Goal: Complete application form: Complete application form

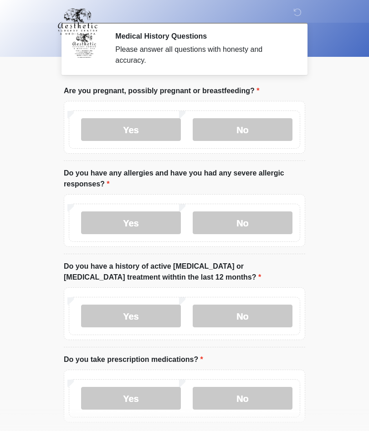
click at [238, 126] on label "No" at bounding box center [243, 129] width 100 height 23
click at [122, 221] on label "Yes" at bounding box center [131, 223] width 100 height 23
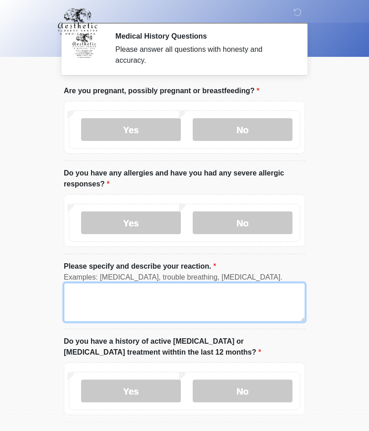
click at [87, 298] on textarea "Please specify and describe your reaction." at bounding box center [184, 302] width 241 height 39
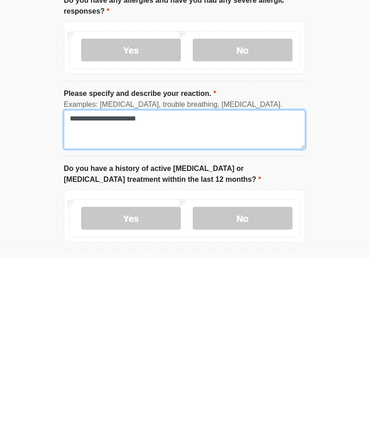
type textarea "**********"
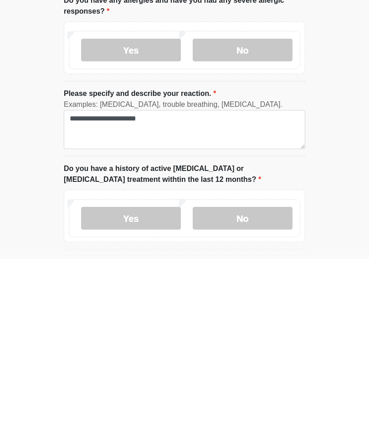
click at [222, 380] on label "No" at bounding box center [243, 391] width 100 height 23
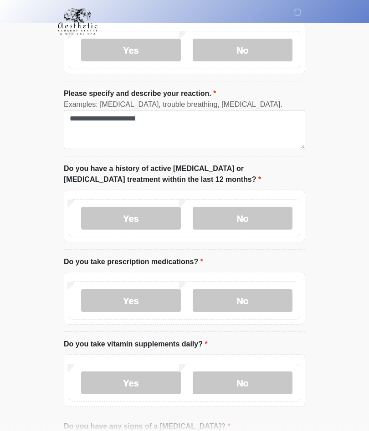
click at [143, 302] on label "Yes" at bounding box center [131, 300] width 100 height 23
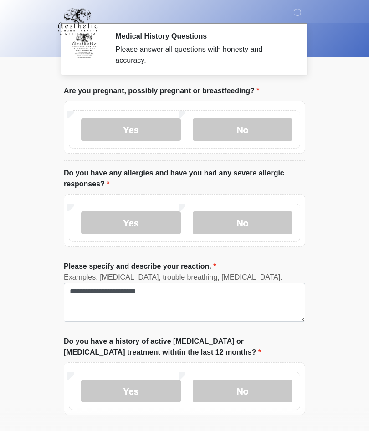
click at [230, 390] on label "No" at bounding box center [243, 391] width 100 height 23
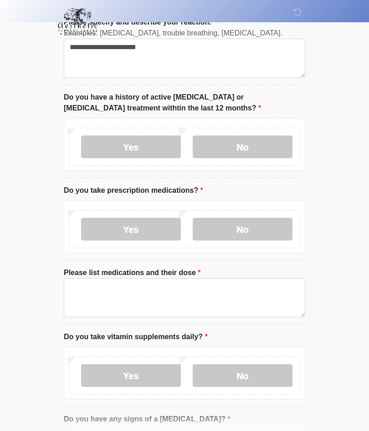
scroll to position [244, 0]
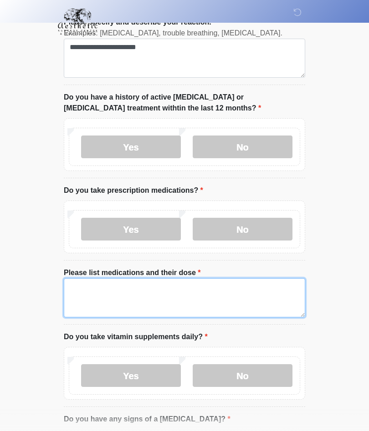
click at [87, 292] on textarea "Please list medications and their dose" at bounding box center [184, 298] width 241 height 39
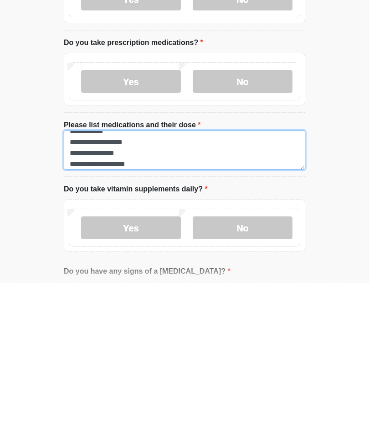
scroll to position [8, 0]
type textarea "**********"
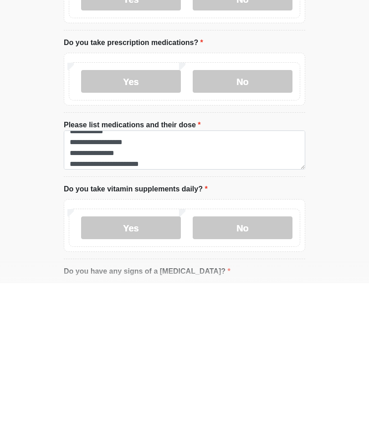
click at [231, 365] on label "No" at bounding box center [243, 376] width 100 height 23
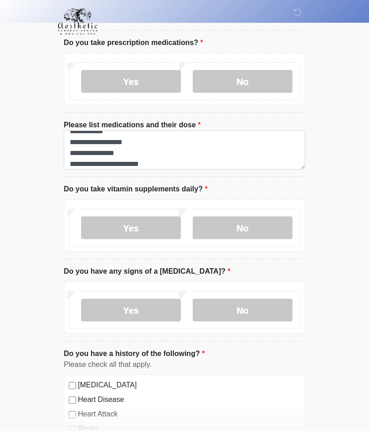
click at [223, 309] on label "No" at bounding box center [243, 310] width 100 height 23
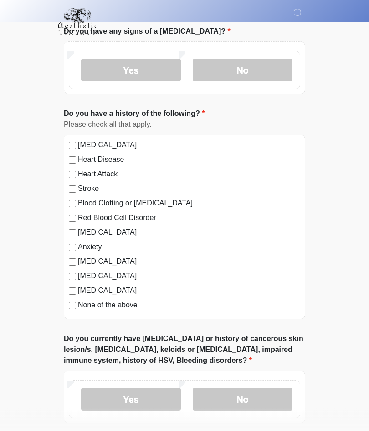
scroll to position [633, 0]
click at [134, 399] on label "Yes" at bounding box center [131, 399] width 100 height 23
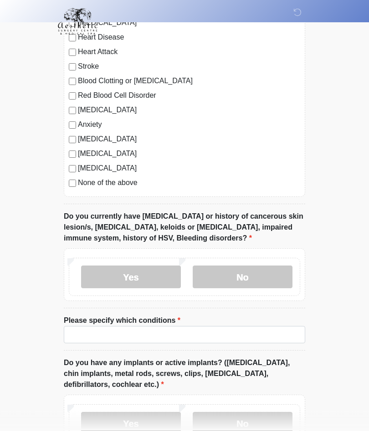
scroll to position [755, 0]
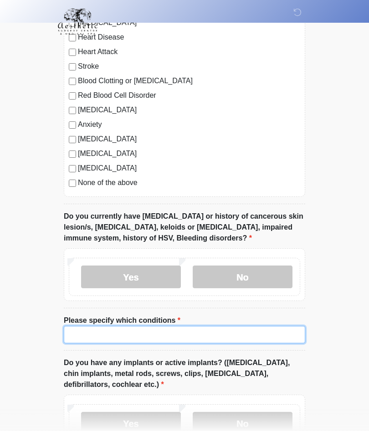
click at [79, 331] on input "Please specify which conditions" at bounding box center [184, 334] width 241 height 17
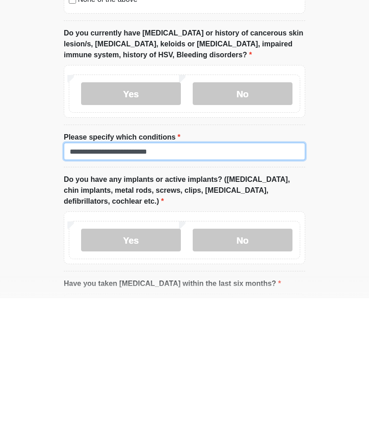
type input "**********"
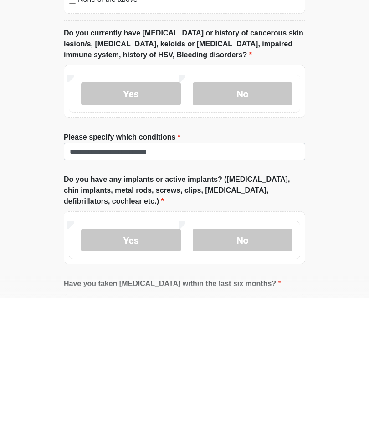
click at [229, 362] on label "No" at bounding box center [243, 373] width 100 height 23
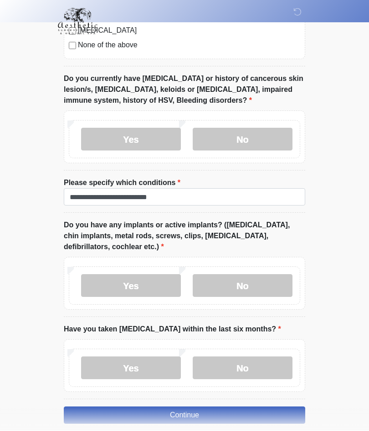
scroll to position [932, 0]
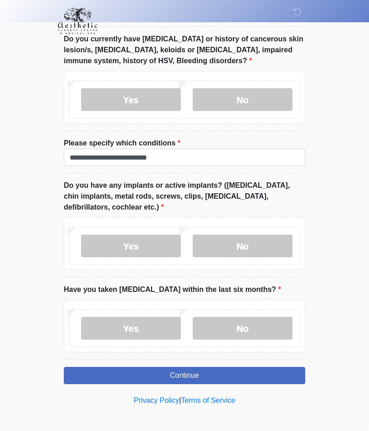
click at [223, 329] on label "No" at bounding box center [243, 329] width 100 height 23
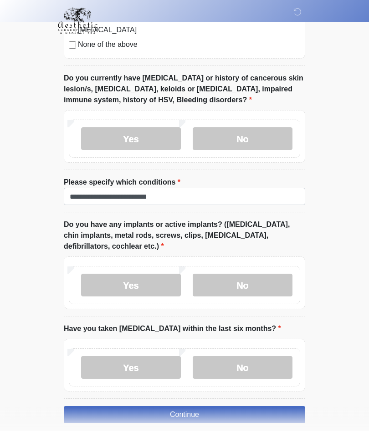
scroll to position [892, 0]
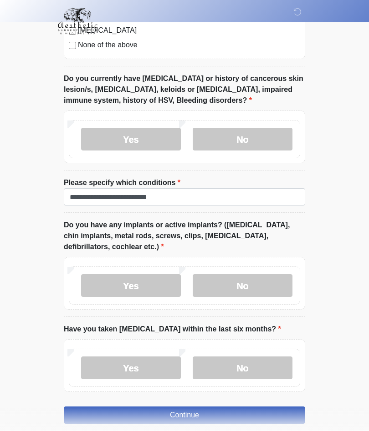
click at [176, 415] on button "Continue" at bounding box center [184, 415] width 241 height 17
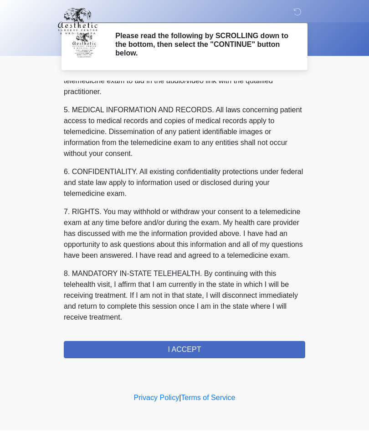
scroll to position [289, 0]
click at [181, 349] on button "I ACCEPT" at bounding box center [184, 350] width 241 height 17
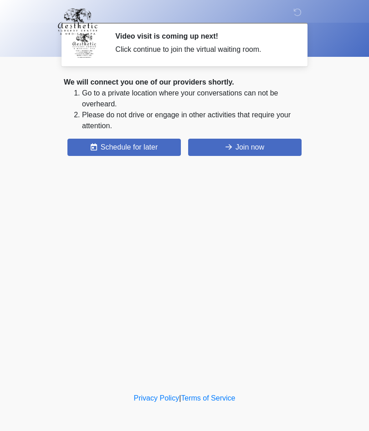
click at [214, 141] on button "Join now" at bounding box center [244, 147] width 113 height 17
click at [231, 149] on button "Join now" at bounding box center [244, 147] width 113 height 17
